Goal: Information Seeking & Learning: Learn about a topic

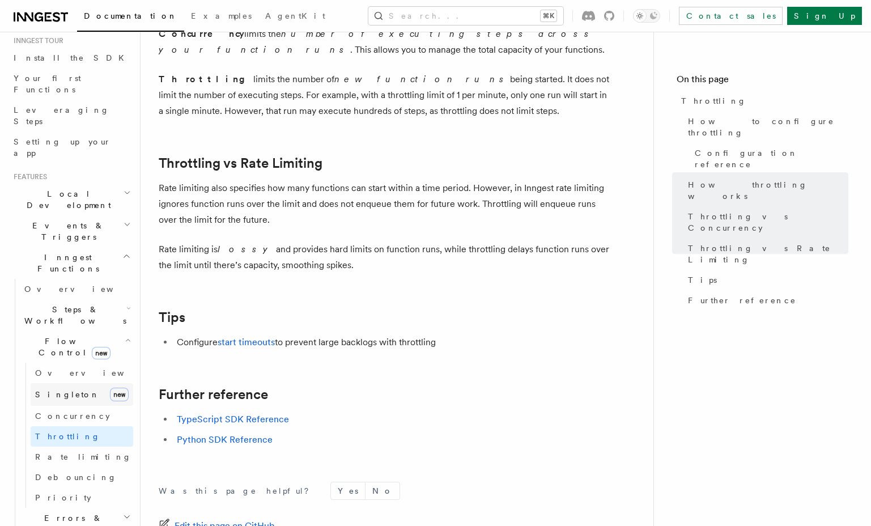
scroll to position [113, 0]
click at [239, 262] on p "Rate limiting is lossy and provides hard limits on function runs, while throttl…" at bounding box center [385, 257] width 453 height 32
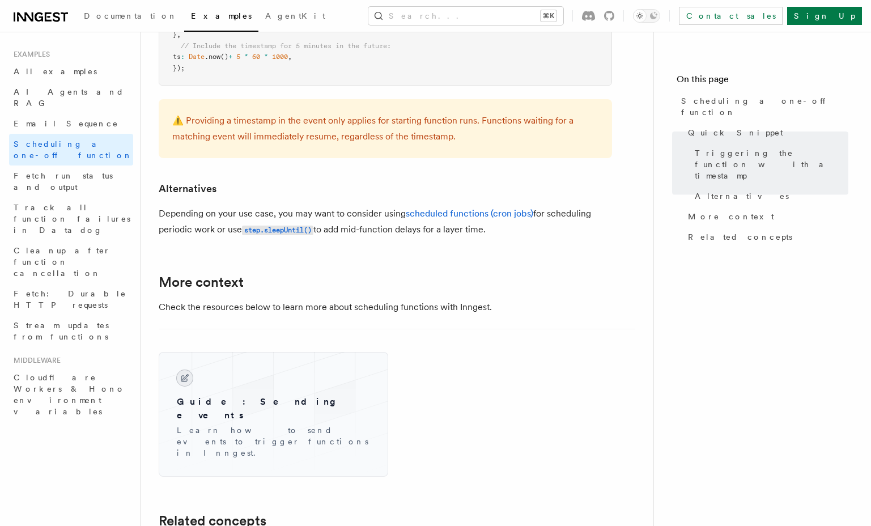
scroll to position [644, 0]
click at [443, 218] on link "scheduled functions (cron jobs)" at bounding box center [469, 212] width 127 height 11
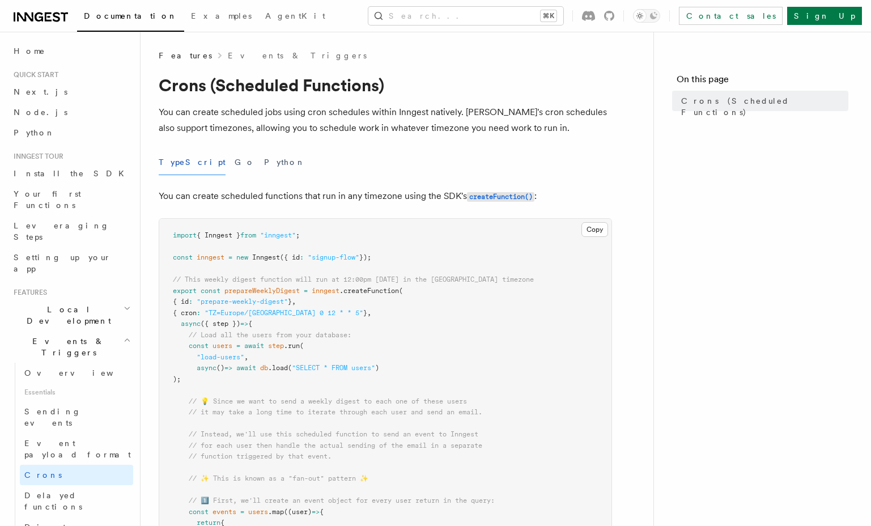
scroll to position [644, 0]
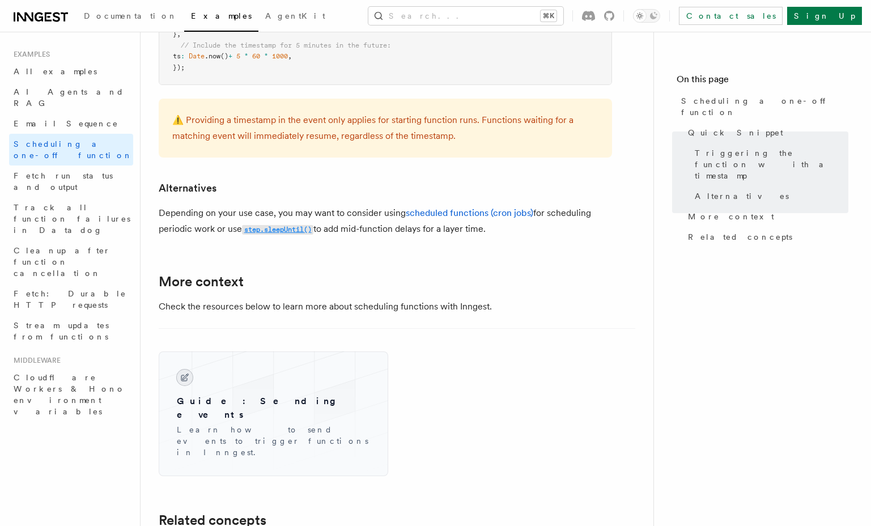
click at [293, 227] on code "step.sleepUntil()" at bounding box center [277, 230] width 71 height 10
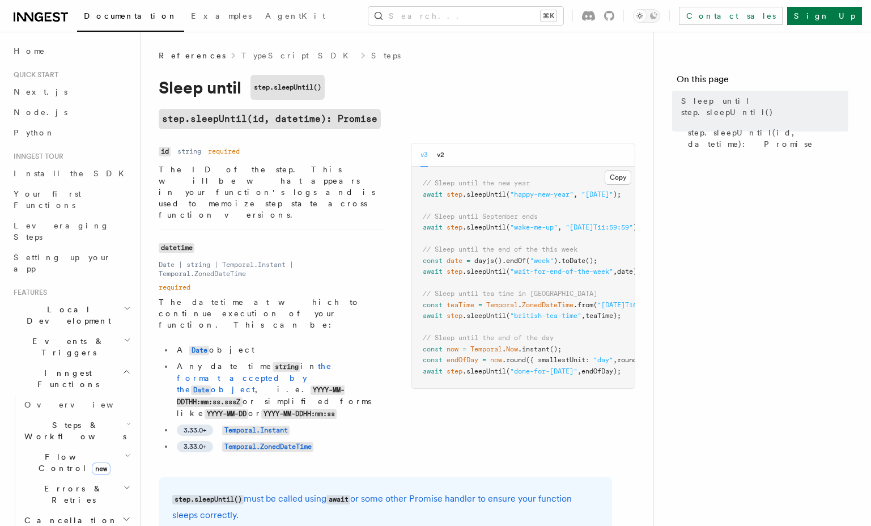
scroll to position [0, 5]
click at [660, 276] on nav "On this page Sleep until step.sleepUntil() step.sleepUntil(id, datetime): Promi…" at bounding box center [762, 279] width 218 height 494
click at [41, 419] on span "Steps & Workflows" at bounding box center [73, 430] width 107 height 23
click at [50, 452] on span "Overview" at bounding box center [93, 456] width 117 height 9
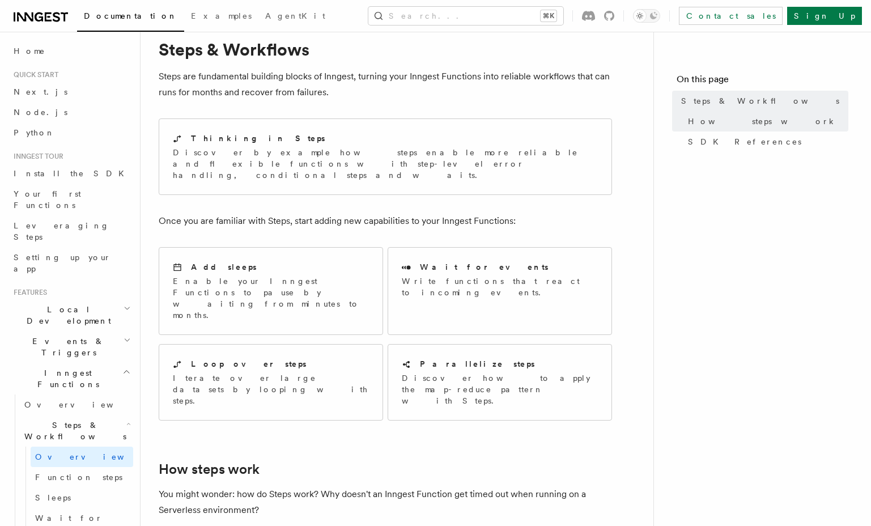
scroll to position [37, 0]
click at [252, 151] on p "Discover by example how steps enable more reliable and flexible functions with …" at bounding box center [385, 163] width 425 height 34
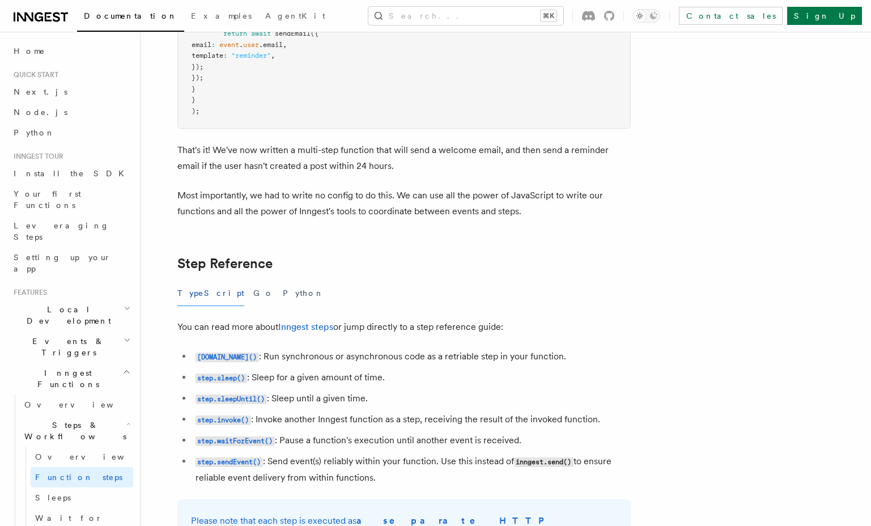
scroll to position [1794, 0]
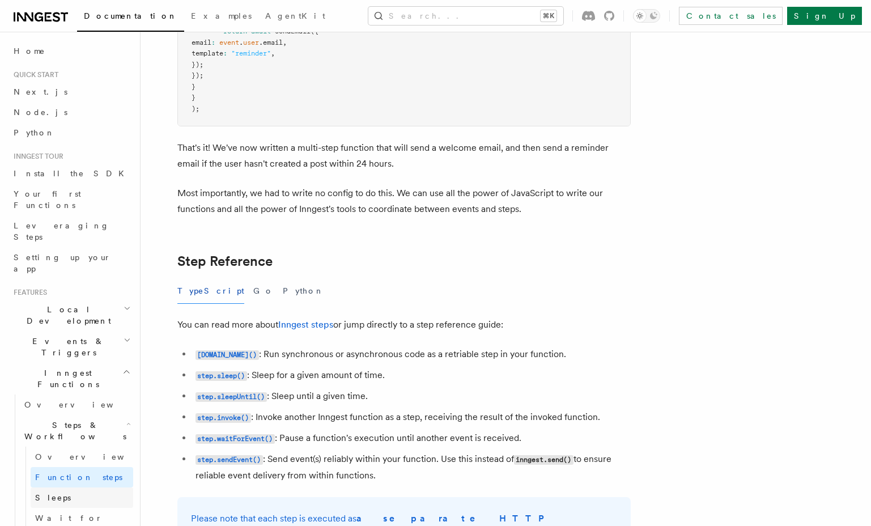
click at [91, 487] on link "Sleeps" at bounding box center [82, 497] width 103 height 20
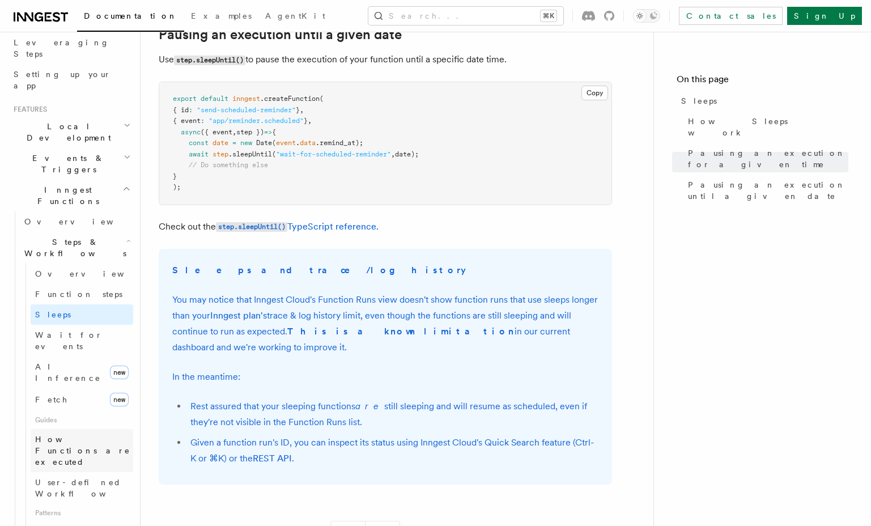
scroll to position [186, 0]
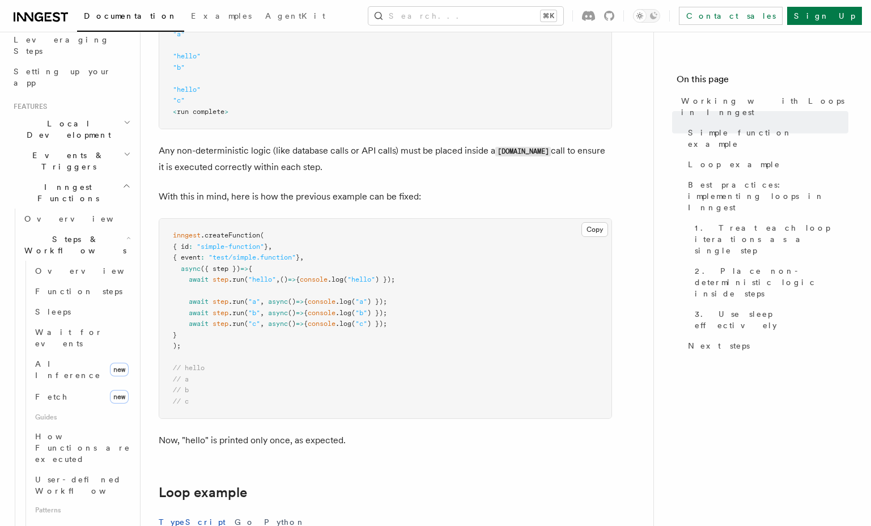
scroll to position [618, 0]
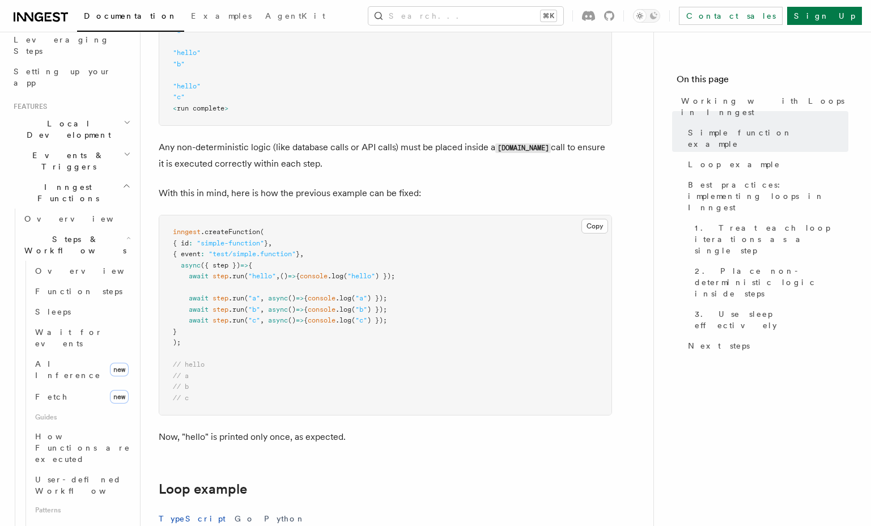
click at [481, 150] on p "Any non-deterministic logic (like database calls or API calls) must be placed i…" at bounding box center [385, 155] width 453 height 32
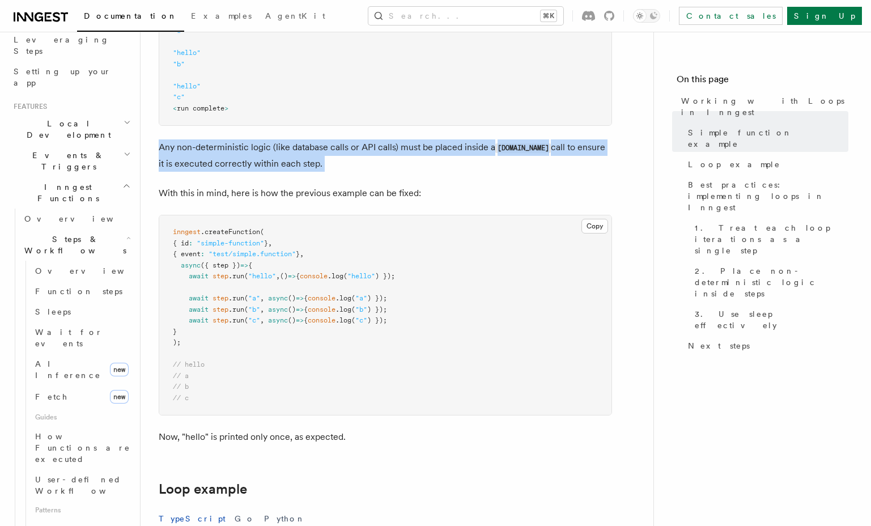
click at [481, 150] on p "Any non-deterministic logic (like database calls or API calls) must be placed i…" at bounding box center [385, 155] width 453 height 32
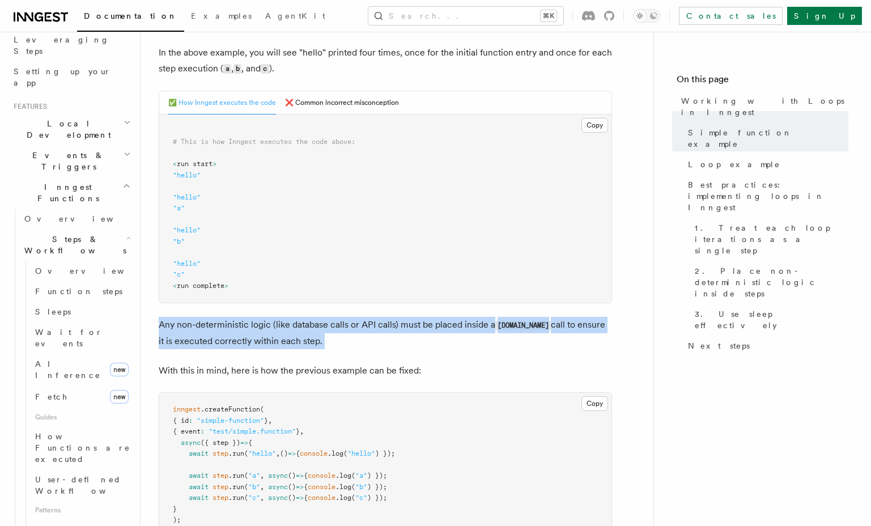
scroll to position [419, 0]
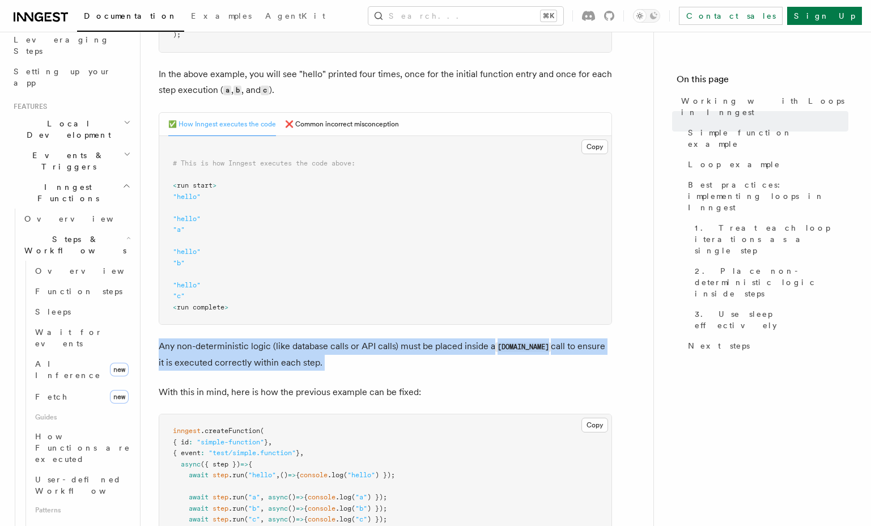
copy p "Any non-deterministic logic (like database calls or API calls) must be placed i…"
click at [424, 364] on p "Any non-deterministic logic (like database calls or API calls) must be placed i…" at bounding box center [385, 354] width 453 height 32
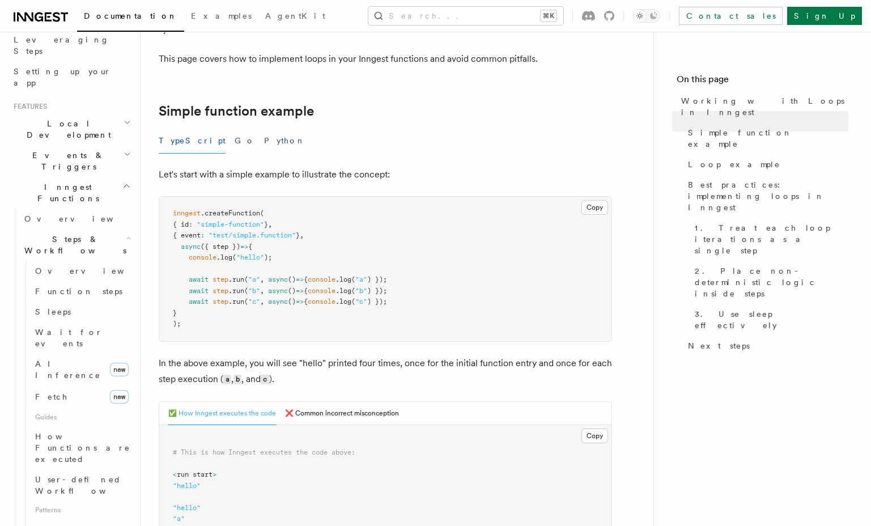
scroll to position [67, 0]
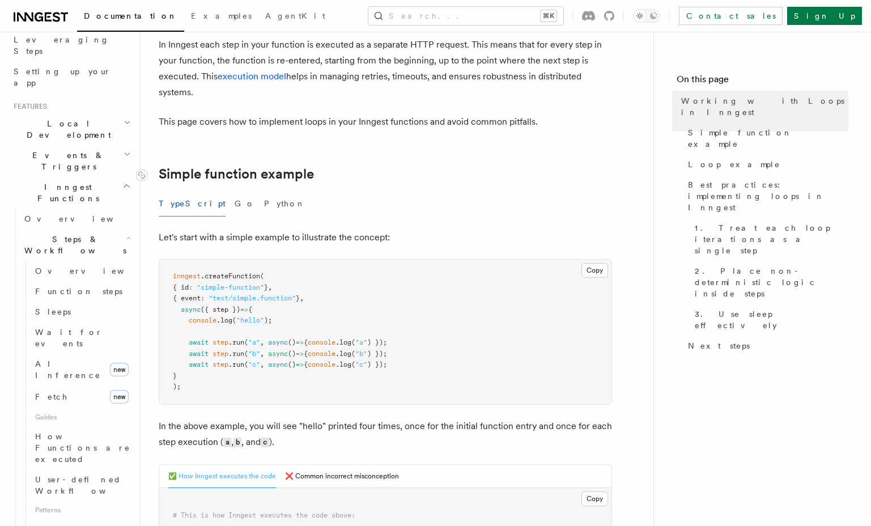
click at [293, 173] on link "Simple function example" at bounding box center [236, 174] width 155 height 16
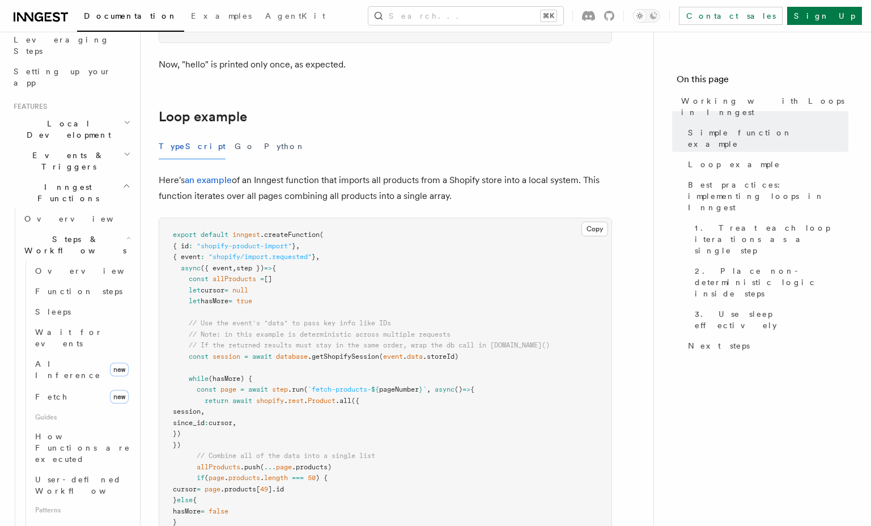
scroll to position [992, 0]
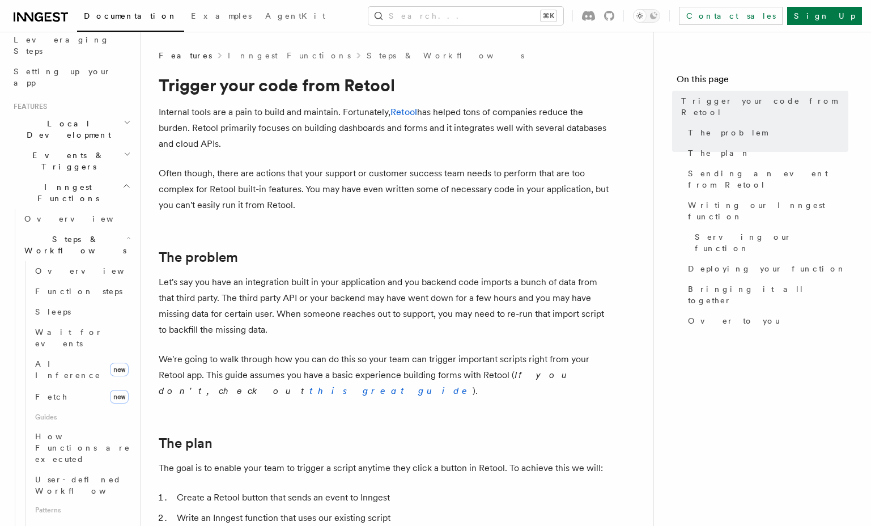
click at [318, 120] on p "Internal tools are a pain to build and maintain. Fortunately, Retool has helped…" at bounding box center [385, 128] width 453 height 48
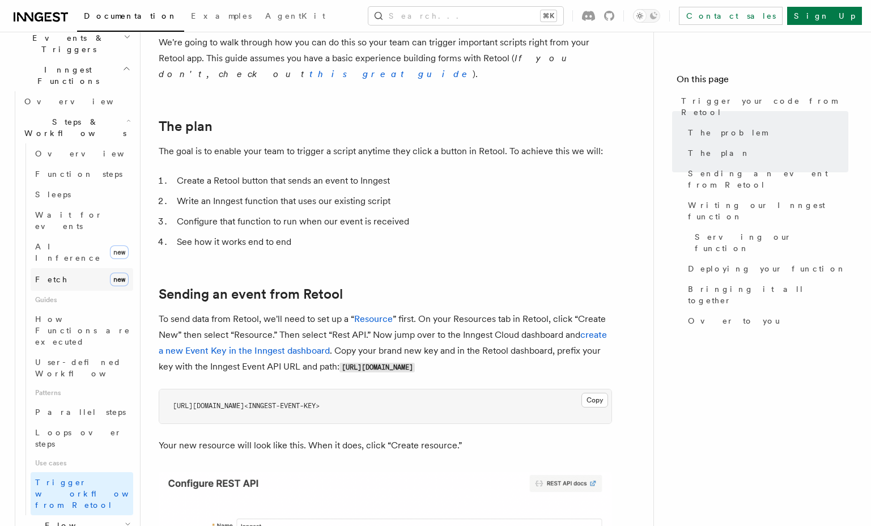
scroll to position [344, 0]
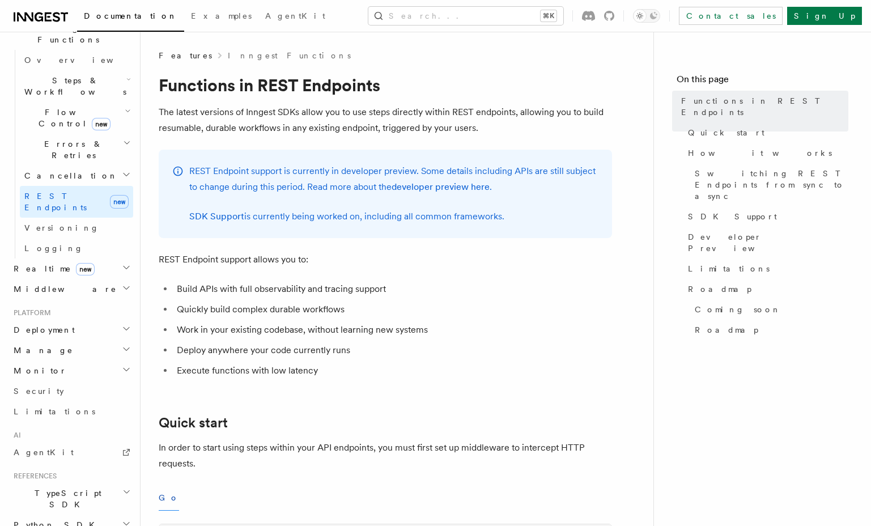
click at [293, 117] on p "The latest versions of Inngest SDKs allow you to use steps directly within REST…" at bounding box center [385, 120] width 453 height 32
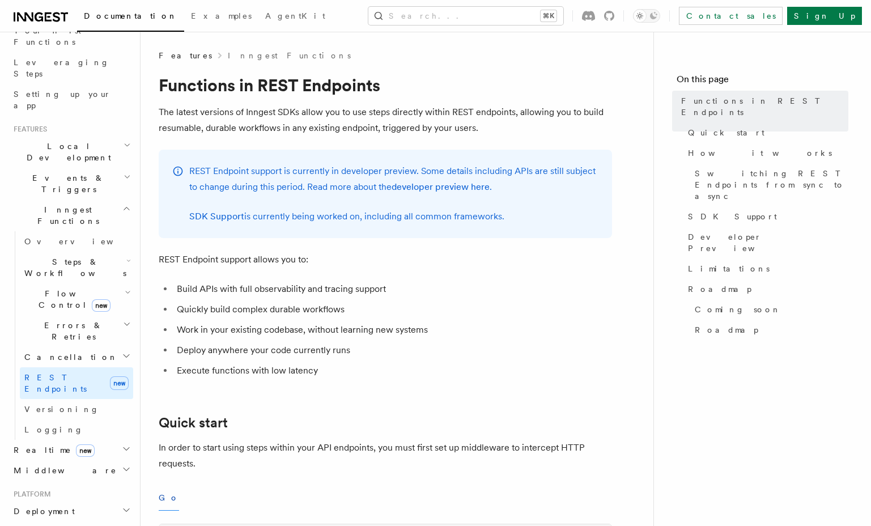
scroll to position [163, 0]
click at [72, 257] on span "Steps & Workflows" at bounding box center [73, 268] width 107 height 23
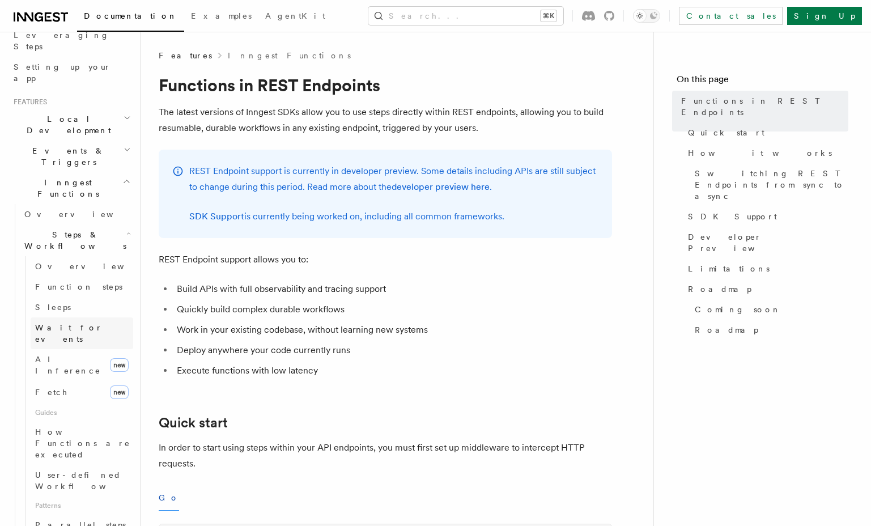
scroll to position [207, 0]
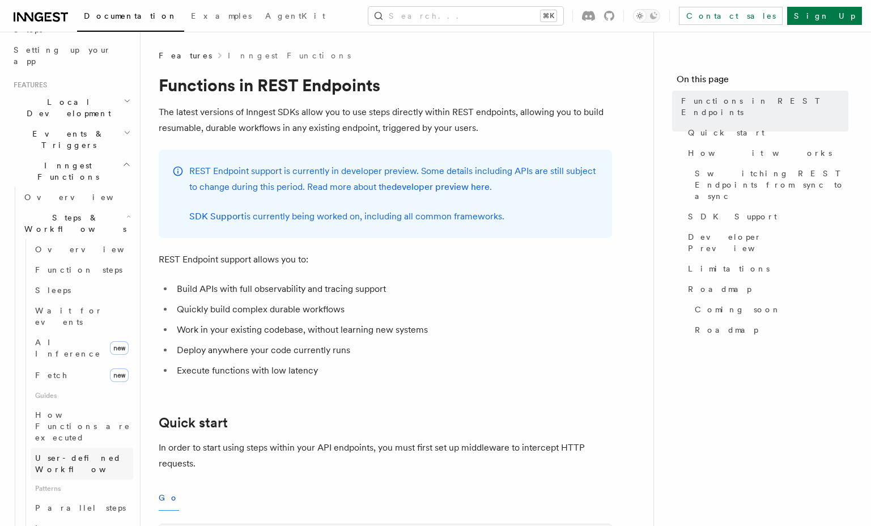
click at [65, 452] on span "User-defined Workflows" at bounding box center [86, 463] width 102 height 23
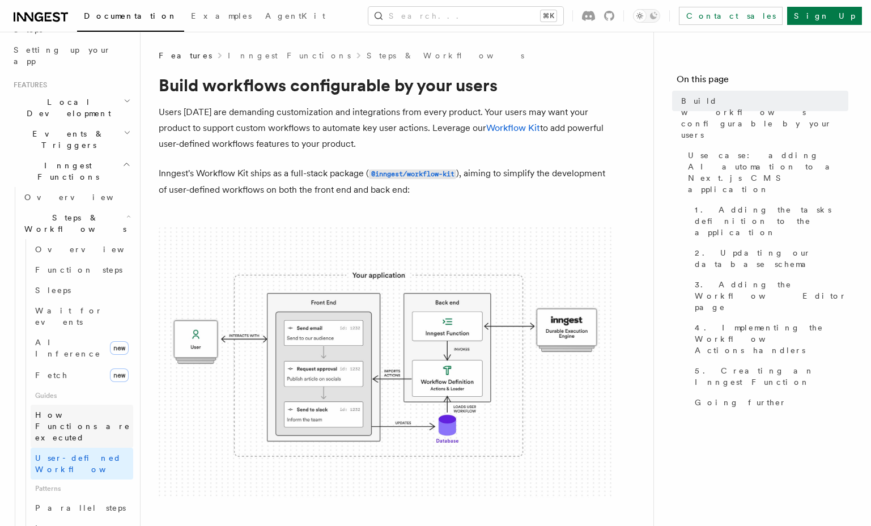
click at [69, 409] on span "How Functions are executed" at bounding box center [84, 426] width 98 height 34
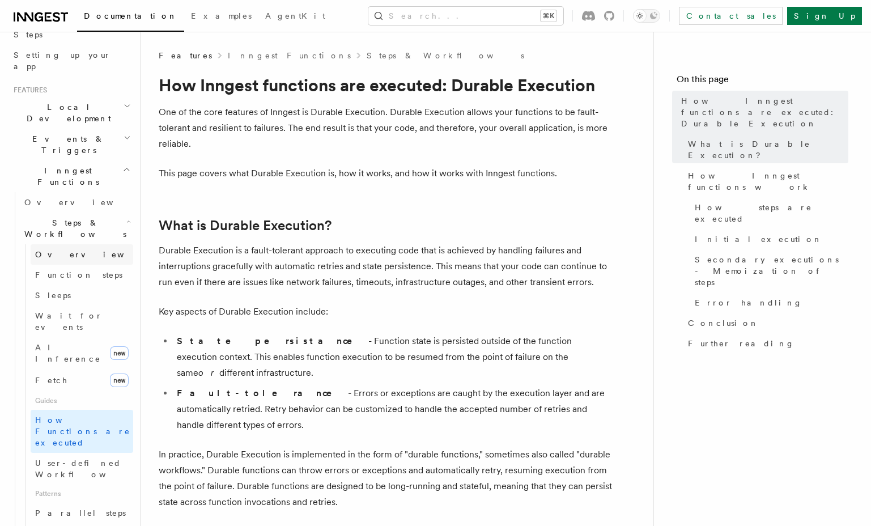
scroll to position [201, 0]
click at [67, 252] on span "Overview" at bounding box center [93, 256] width 117 height 9
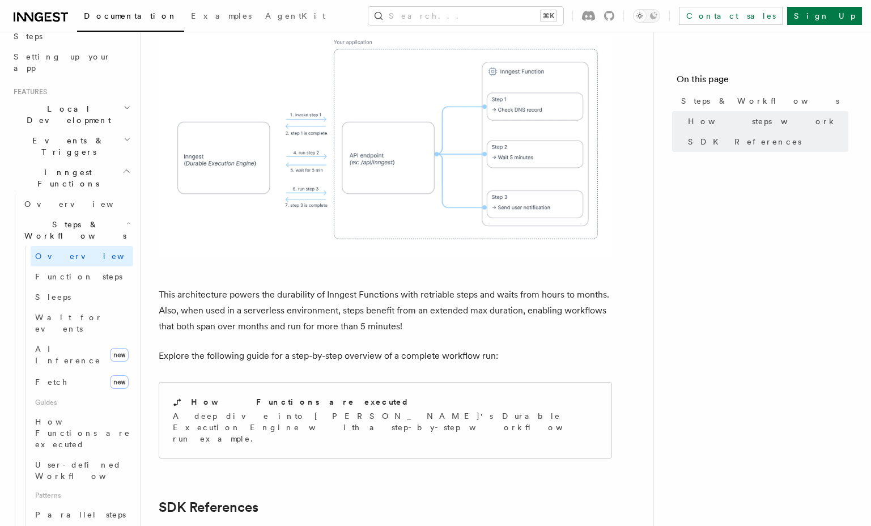
scroll to position [998, 0]
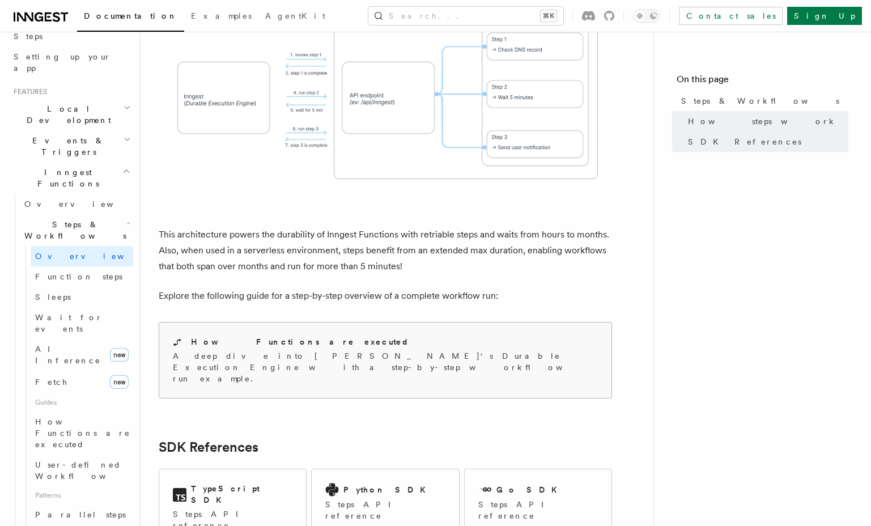
click at [264, 322] on div "How Functions are executed A deep dive into Inngest's Durable Execution Engine …" at bounding box center [385, 359] width 452 height 75
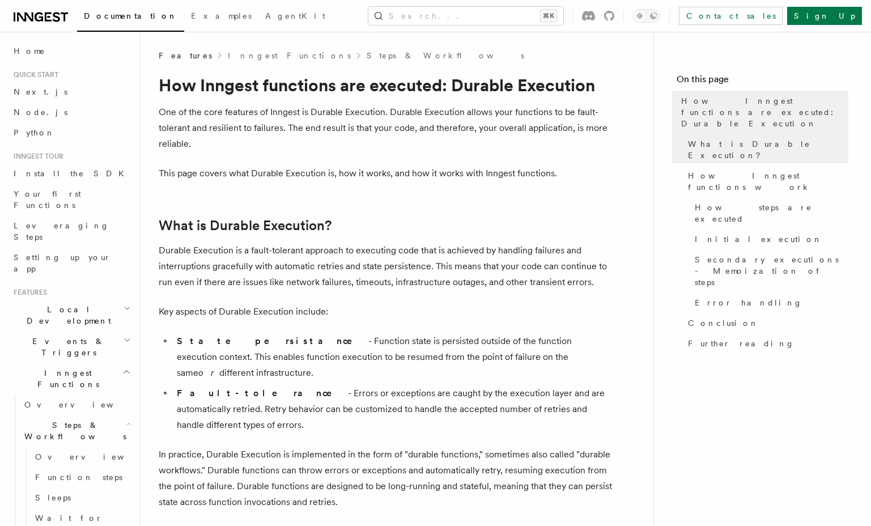
click at [560, 167] on p "This page covers what Durable Execution is, how it works, and how it works with…" at bounding box center [385, 173] width 453 height 16
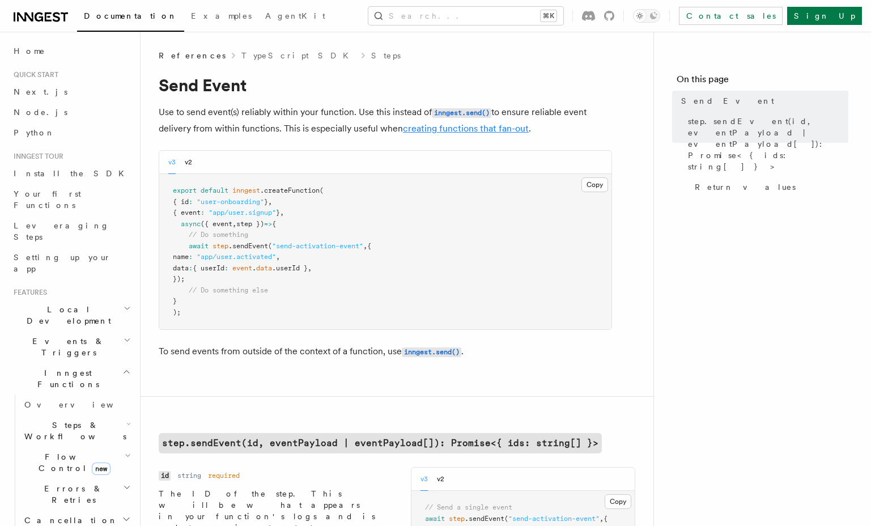
click at [423, 130] on link "creating functions that fan-out" at bounding box center [466, 128] width 126 height 11
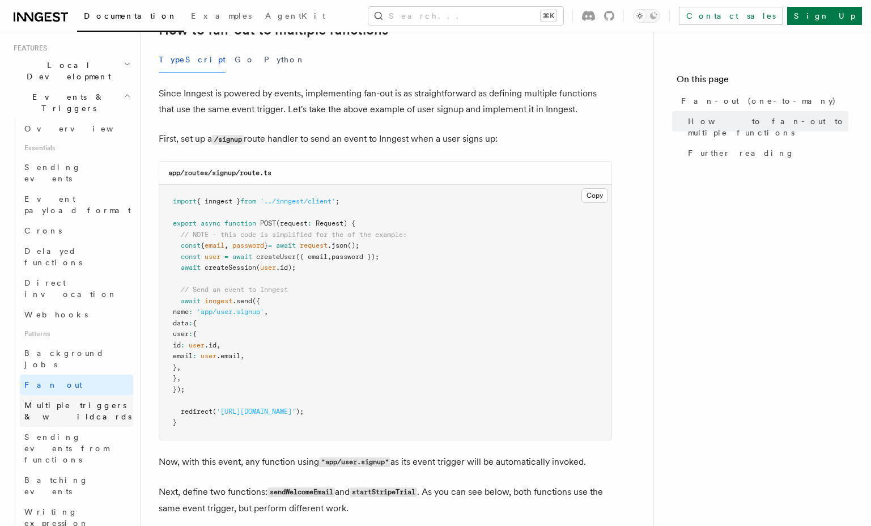
scroll to position [245, 0]
click at [73, 475] on span "Batching events" at bounding box center [56, 485] width 64 height 20
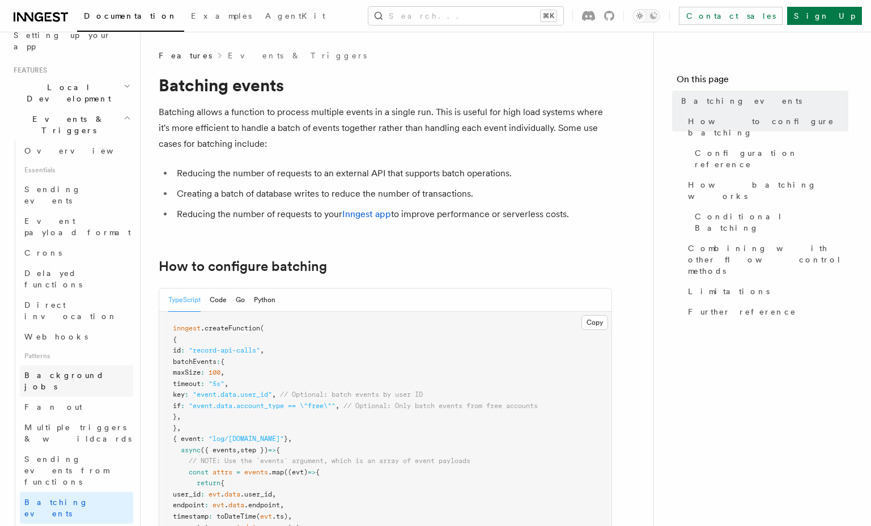
scroll to position [222, 0]
click at [67, 371] on span "Background jobs" at bounding box center [64, 381] width 80 height 20
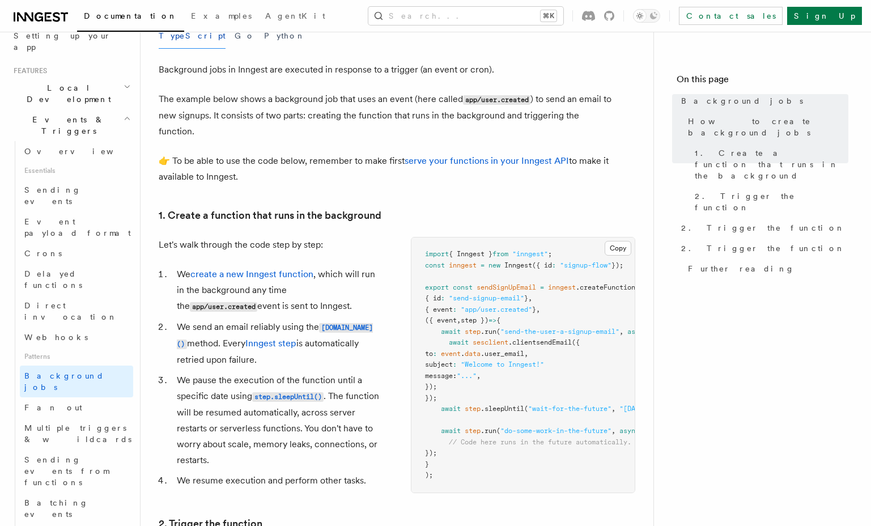
scroll to position [338, 0]
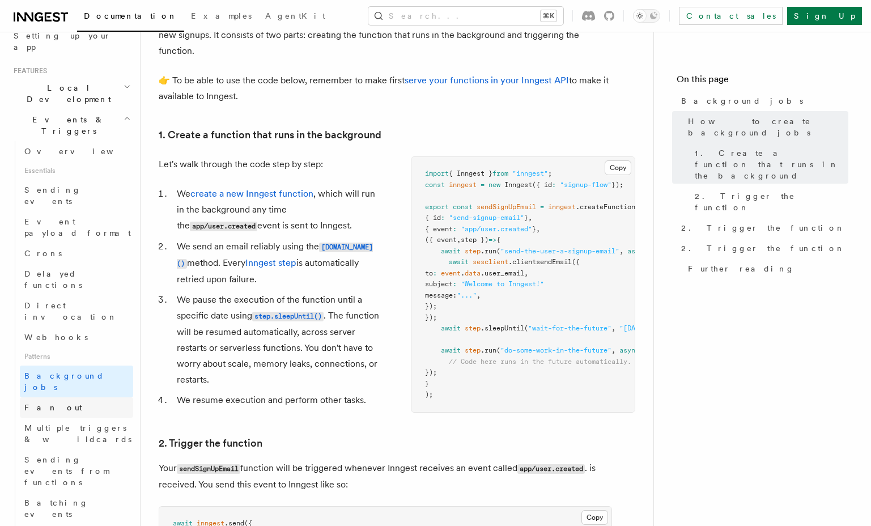
click at [58, 397] on link "Fan out" at bounding box center [76, 407] width 113 height 20
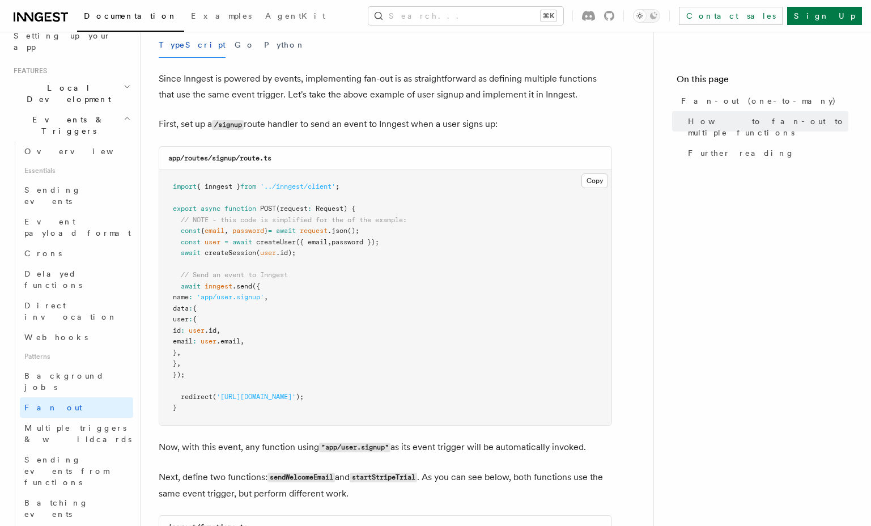
scroll to position [590, 0]
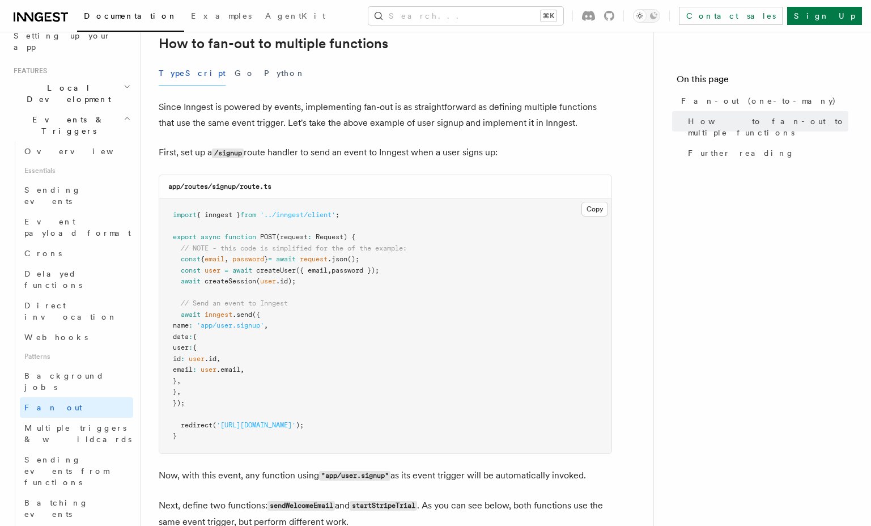
drag, startPoint x: 251, startPoint y: 230, endPoint x: 271, endPoint y: 335, distance: 107.2
click at [271, 335] on pre "import { inngest } from '../inngest/client' ; export async function POST (reque…" at bounding box center [385, 325] width 452 height 255
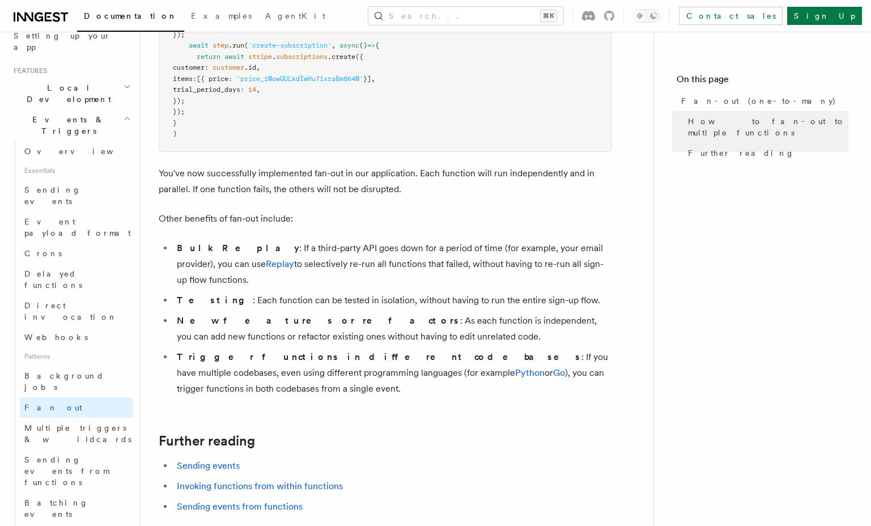
scroll to position [1318, 0]
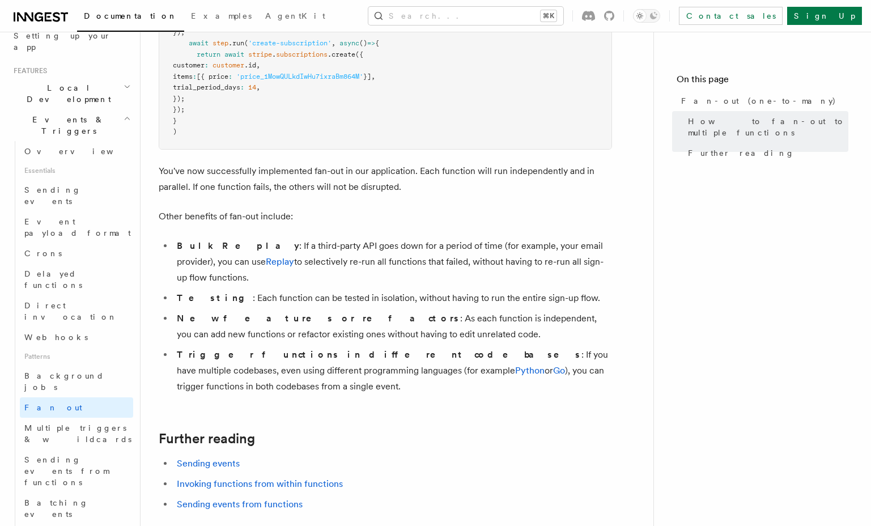
click at [452, 310] on li "New features or refactors : As each function is independent, you can add new fu…" at bounding box center [392, 326] width 439 height 32
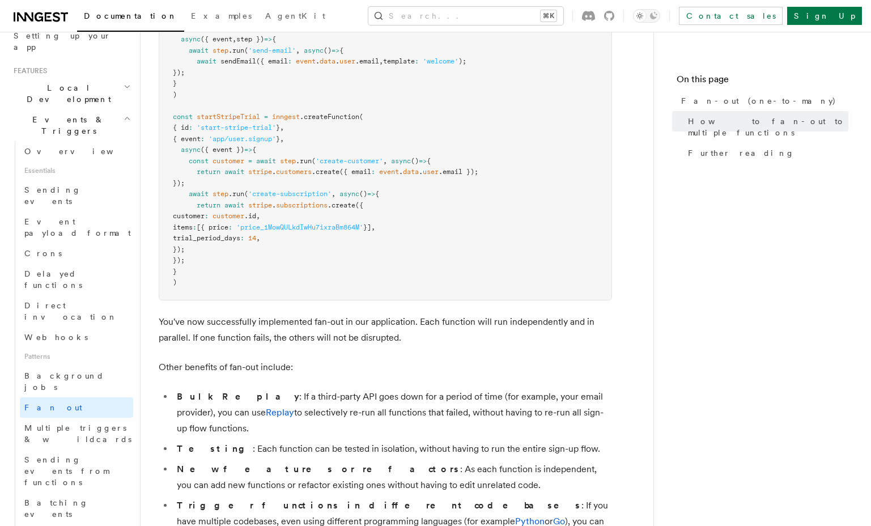
scroll to position [1157, 0]
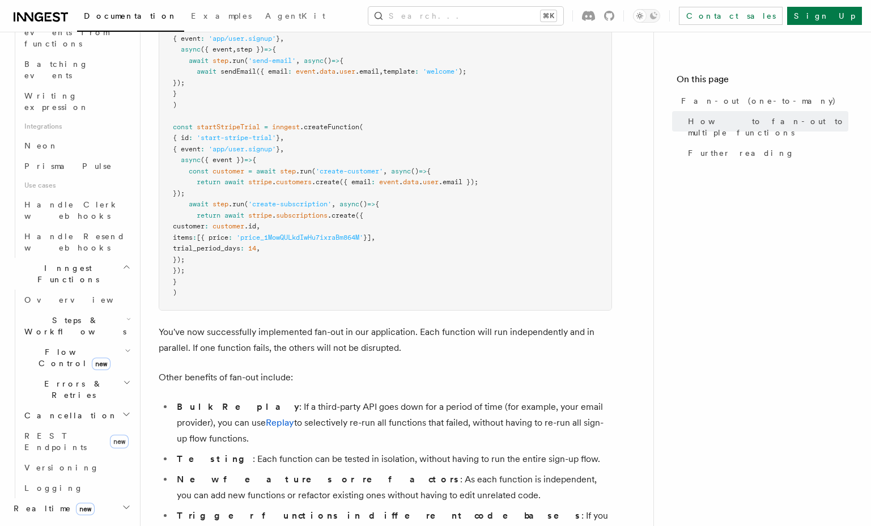
scroll to position [663, 0]
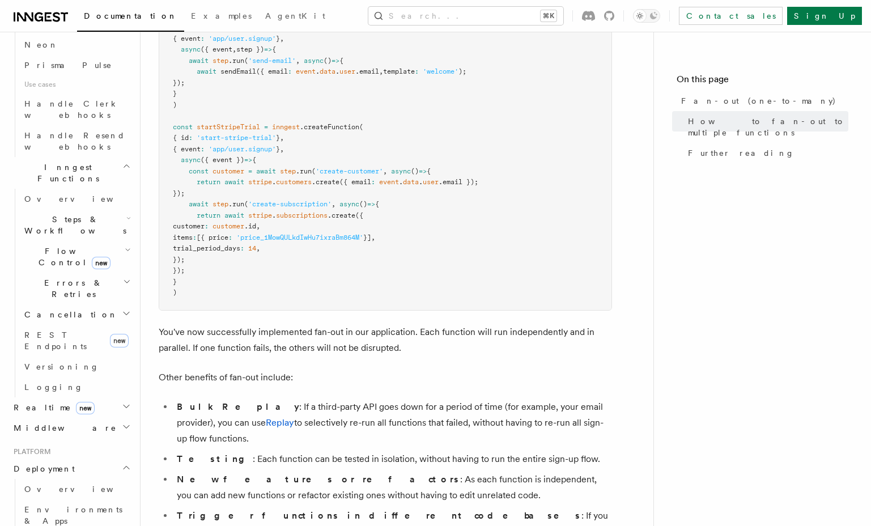
scroll to position [760, 0]
click at [122, 463] on icon "button" at bounding box center [126, 467] width 9 height 9
click at [195, 278] on pre "const sendWelcomeEmail = inngest .createFunction ( { id : 'send-welcome-email' …" at bounding box center [385, 155] width 452 height 310
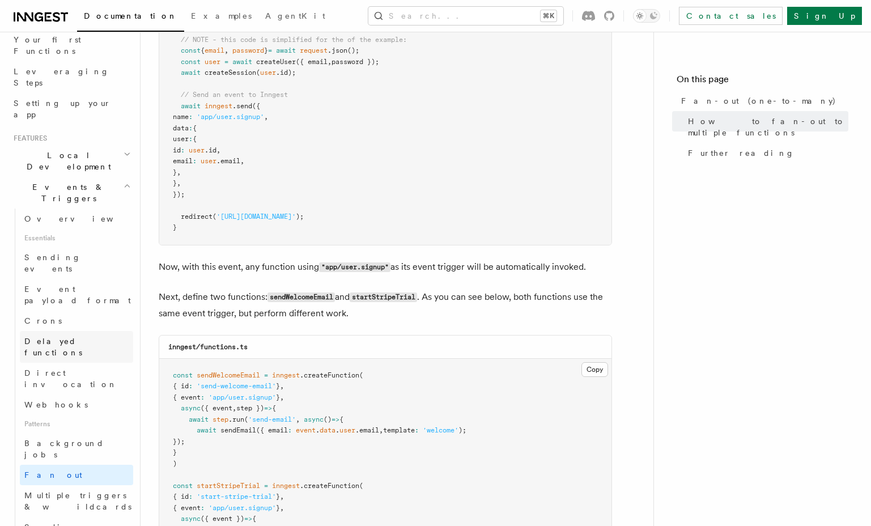
scroll to position [147, 0]
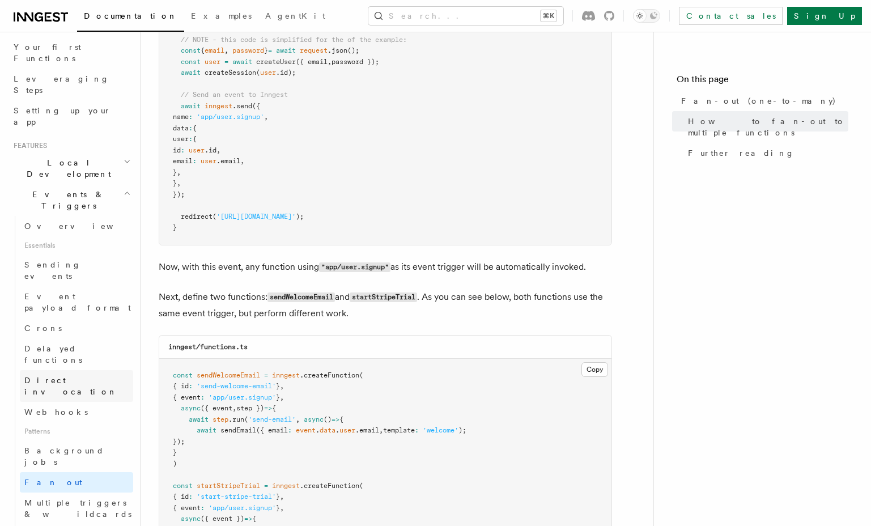
click at [70, 376] on span "Direct invocation" at bounding box center [70, 386] width 93 height 20
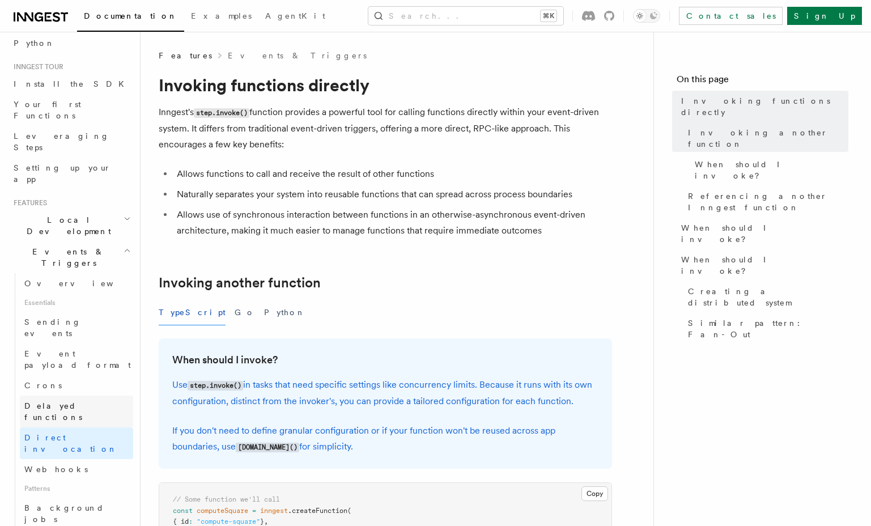
scroll to position [88, 0]
click at [250, 176] on li "Allows functions to call and receive the result of other functions" at bounding box center [392, 174] width 439 height 16
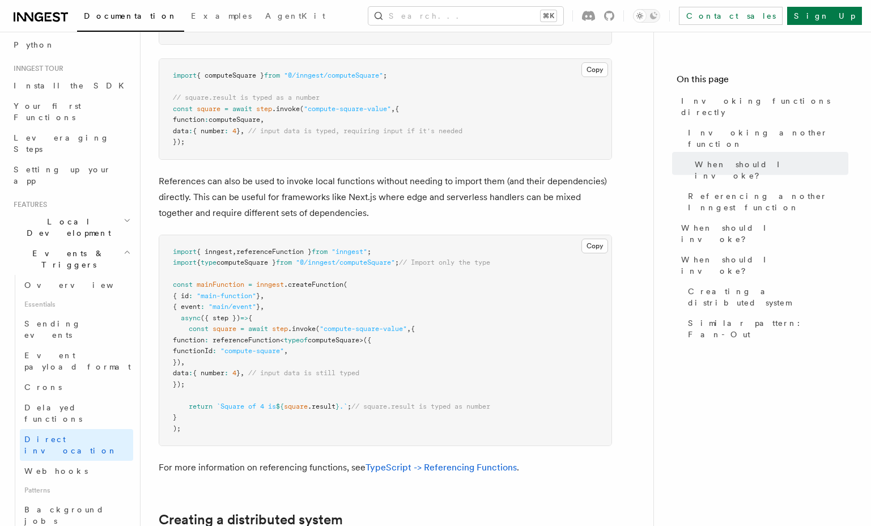
scroll to position [1224, 0]
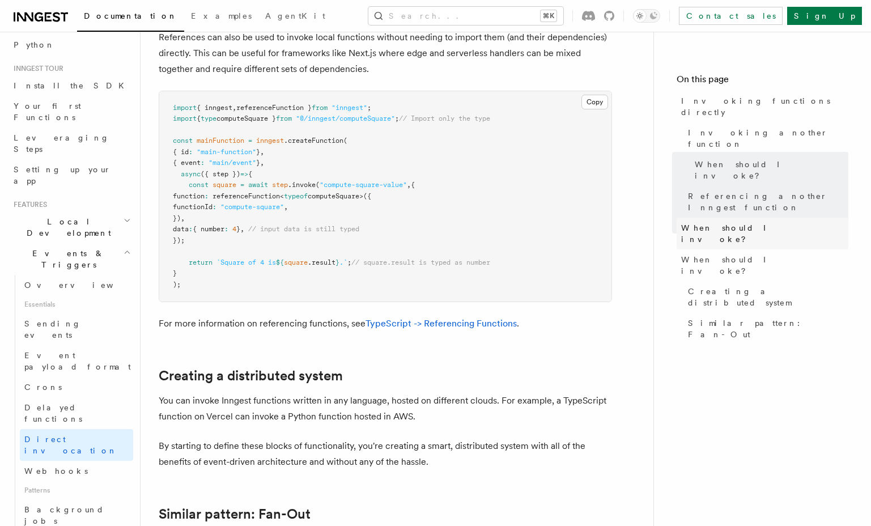
click at [739, 222] on span "When should I invoke?" at bounding box center [764, 233] width 167 height 23
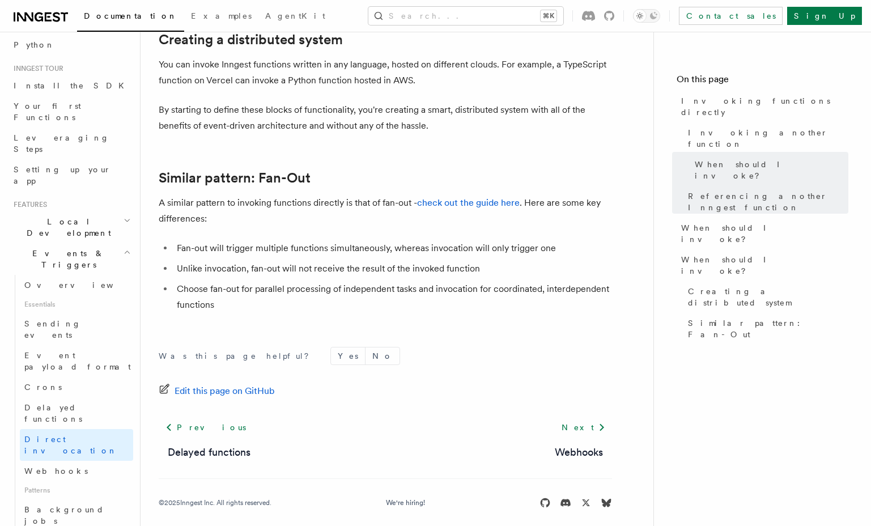
scroll to position [1561, 0]
click at [464, 203] on link "check out the guide here" at bounding box center [468, 201] width 103 height 11
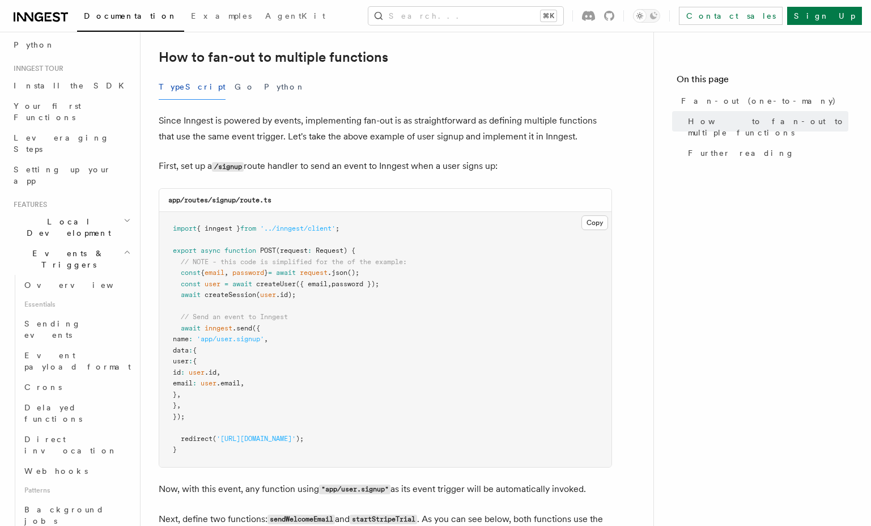
scroll to position [575, 0]
click at [424, 280] on pre "import { inngest } from '../inngest/client' ; export async function POST (reque…" at bounding box center [385, 341] width 452 height 255
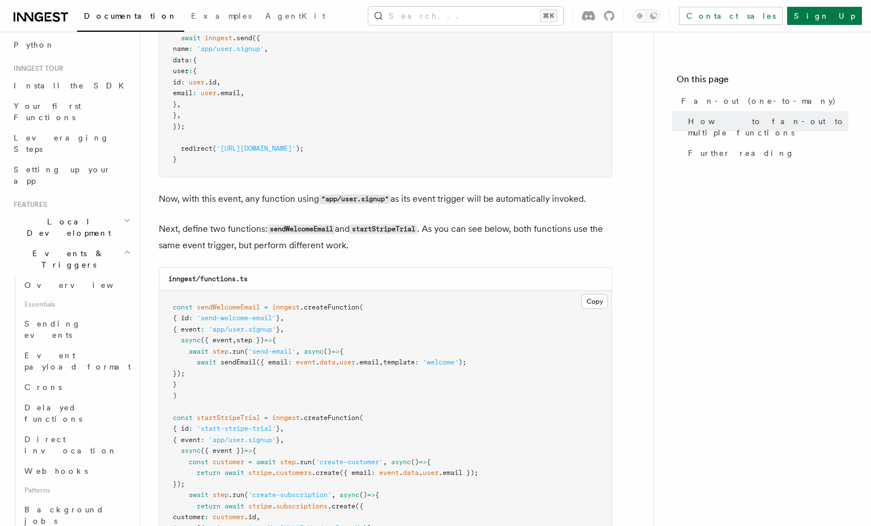
scroll to position [948, 0]
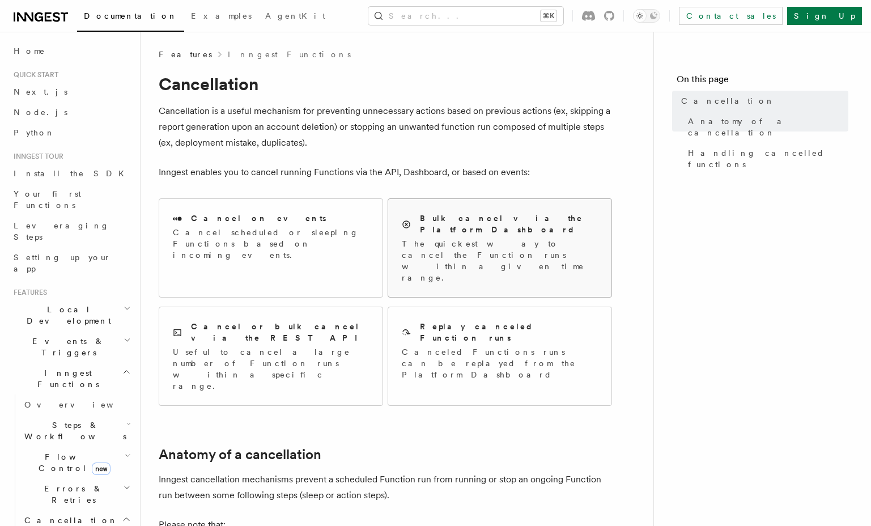
scroll to position [2, 0]
click at [466, 237] on p "The quickest way to cancel the Function runs within a given time range." at bounding box center [500, 259] width 196 height 45
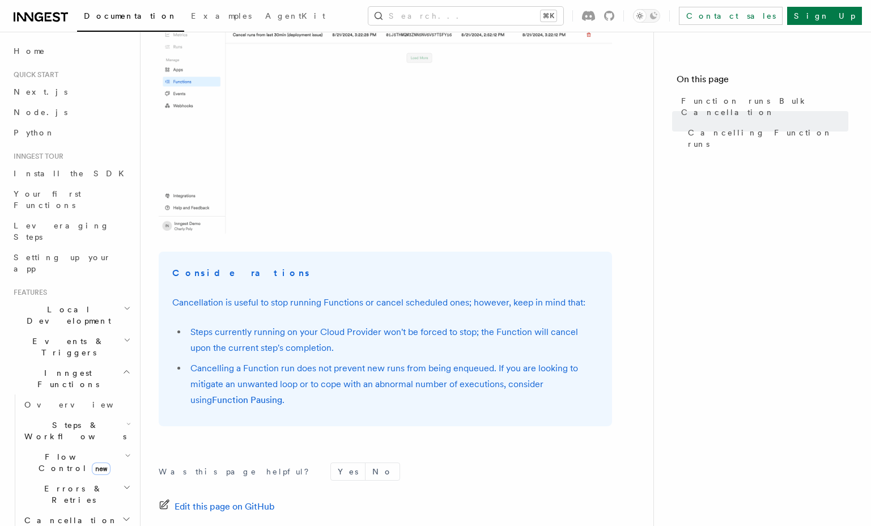
scroll to position [1262, 0]
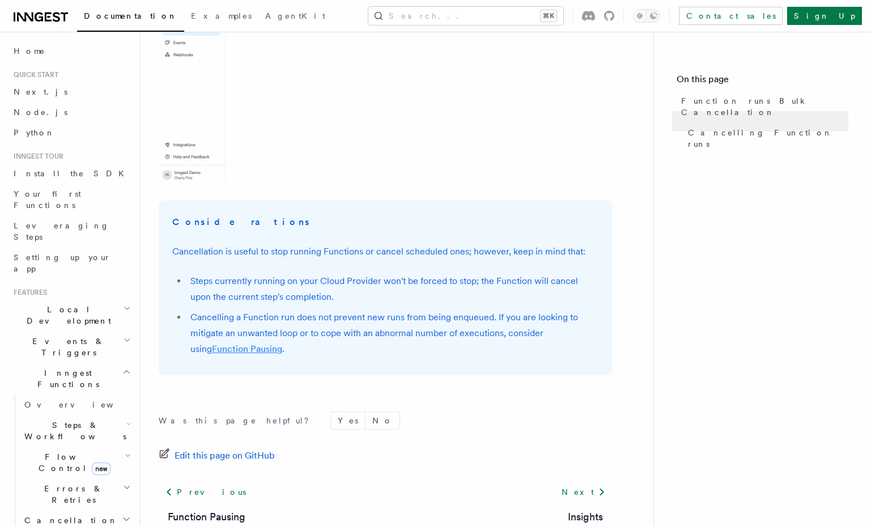
click at [252, 354] on link "Function Pausing" at bounding box center [247, 348] width 70 height 11
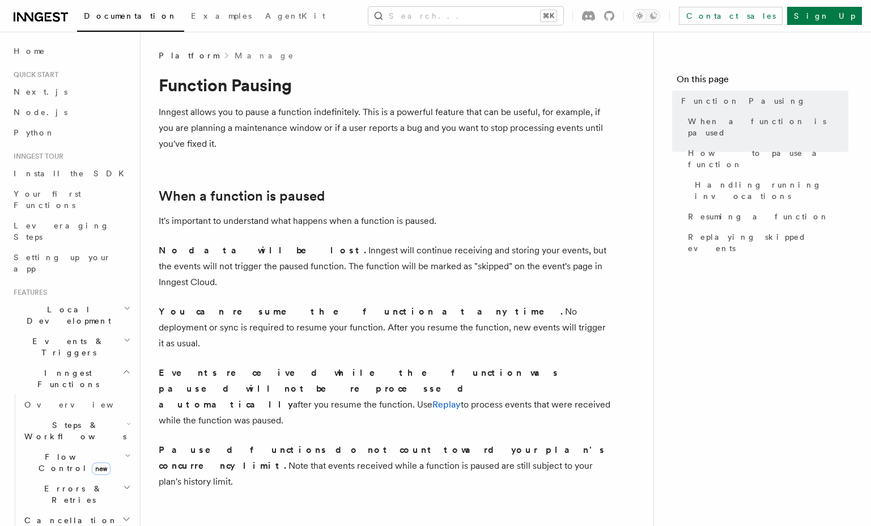
click at [406, 224] on p "It's important to understand what happens when a function is paused." at bounding box center [385, 221] width 453 height 16
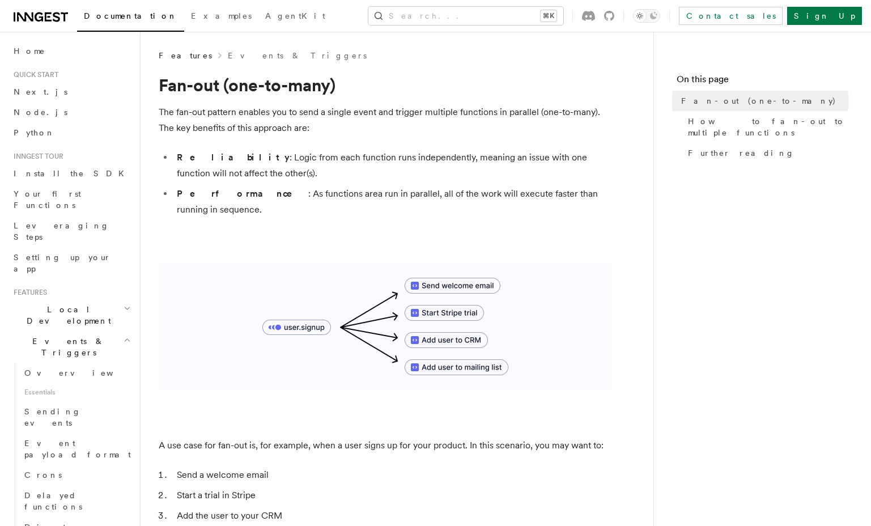
click at [339, 157] on li "Reliability : Logic from each function runs independently, meaning an issue wit…" at bounding box center [392, 166] width 439 height 32
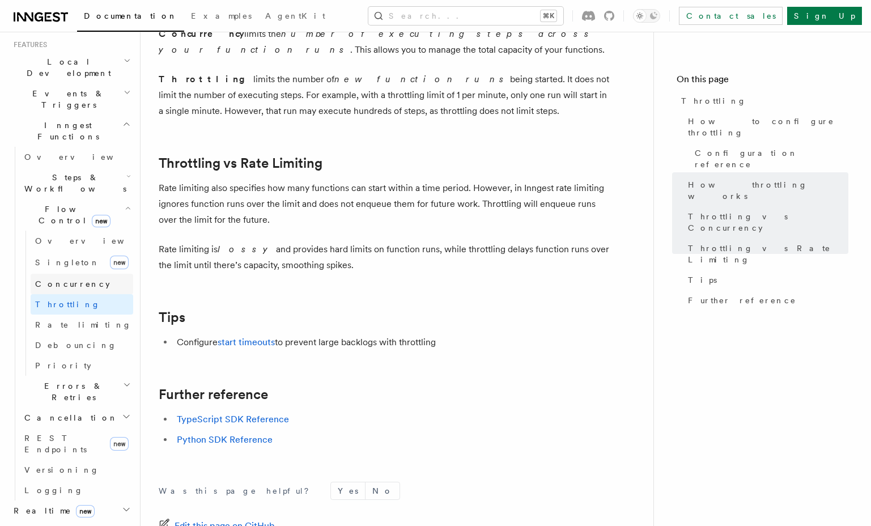
scroll to position [24, 0]
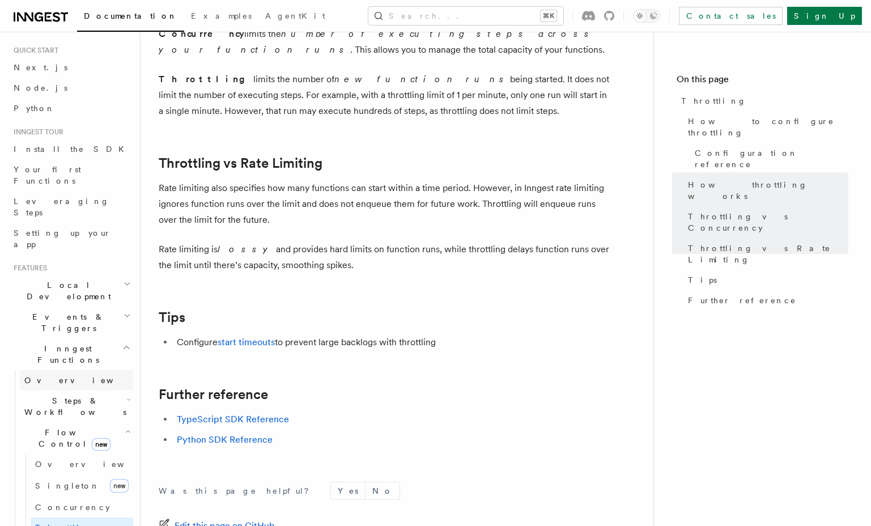
click at [63, 370] on link "Overview" at bounding box center [76, 380] width 113 height 20
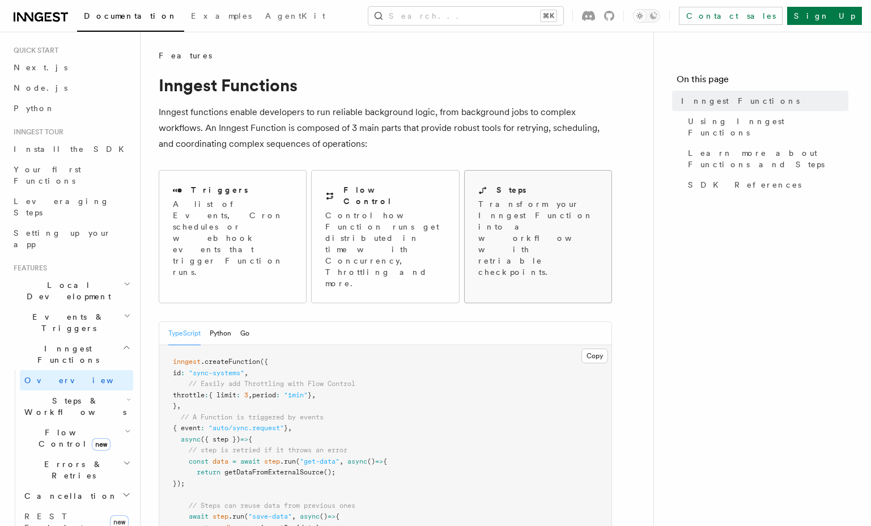
click at [503, 212] on p "Transform your Inngest Function into a workflow with retriable checkpoints." at bounding box center [538, 237] width 121 height 79
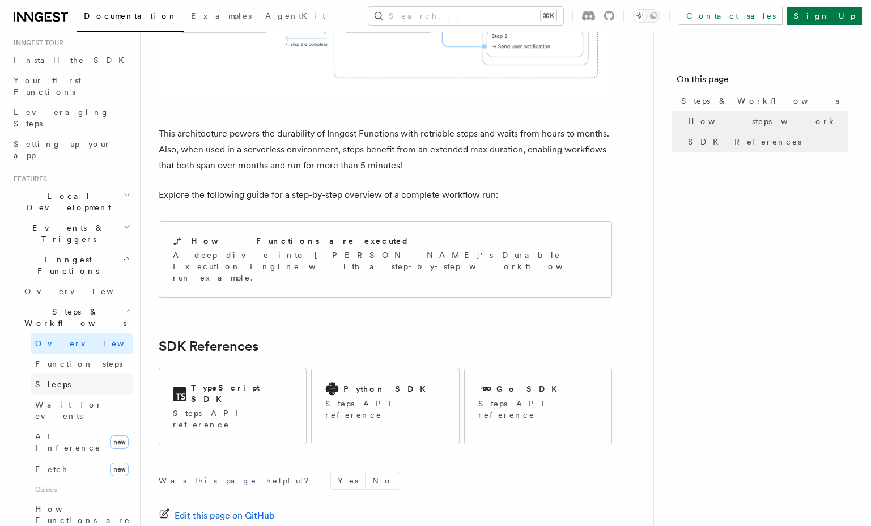
scroll to position [116, 0]
click at [46, 357] on span "Function steps" at bounding box center [78, 361] width 87 height 9
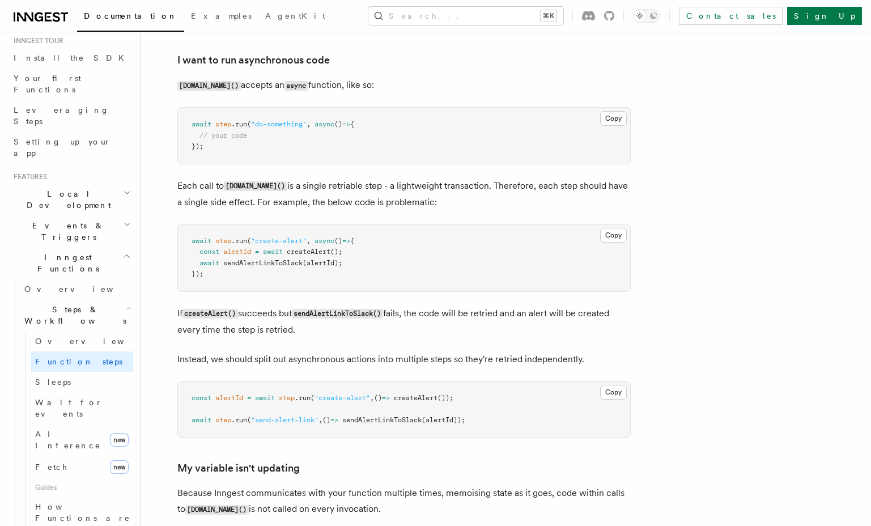
scroll to position [2112, 0]
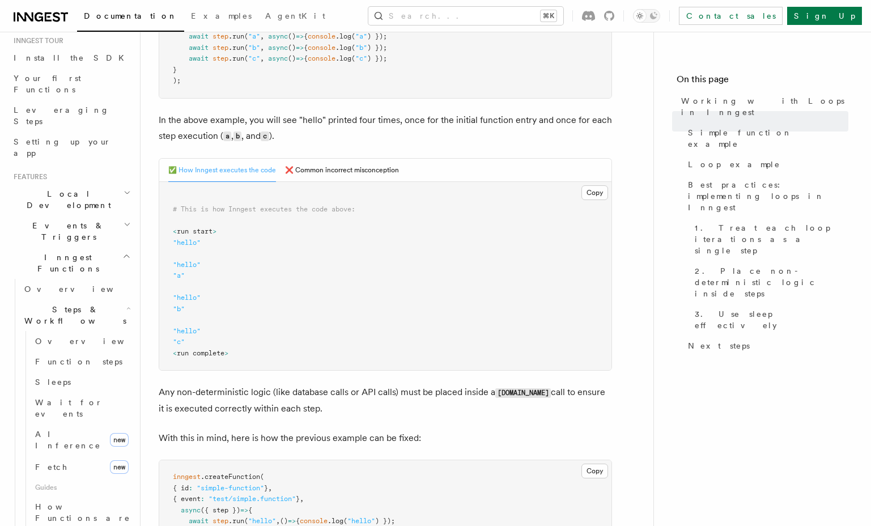
scroll to position [141, 0]
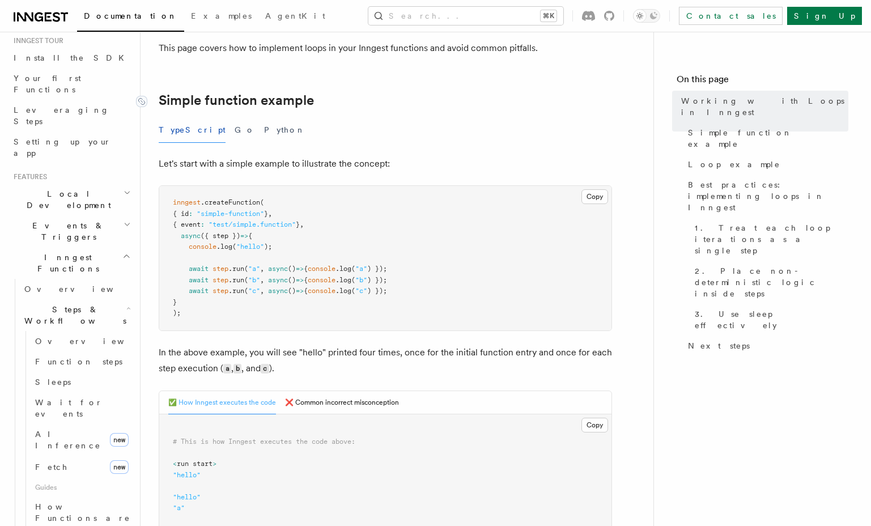
click at [305, 102] on link "Simple function example" at bounding box center [236, 100] width 155 height 16
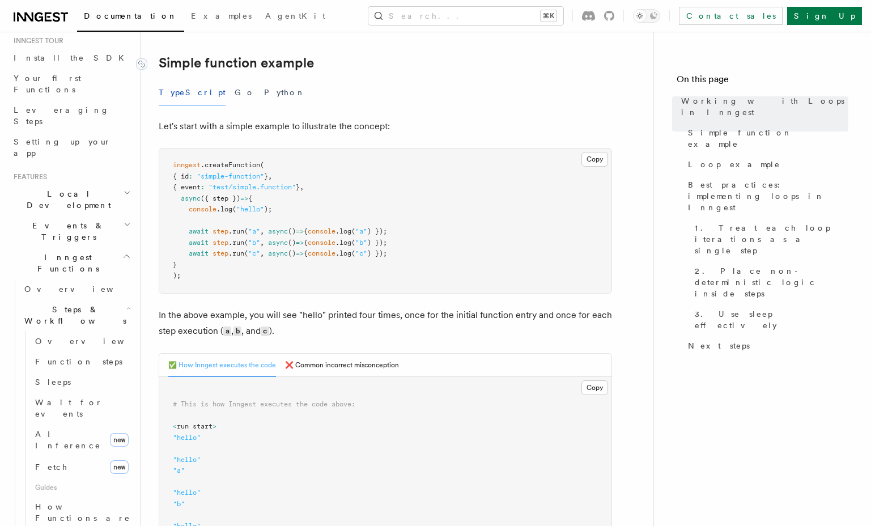
scroll to position [179, 0]
